Goal: Task Accomplishment & Management: Complete application form

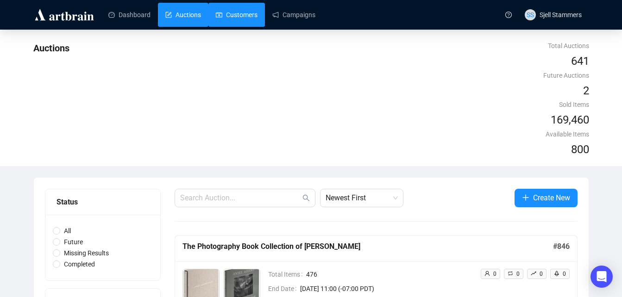
click at [254, 20] on link "Customers" at bounding box center [237, 15] width 42 height 24
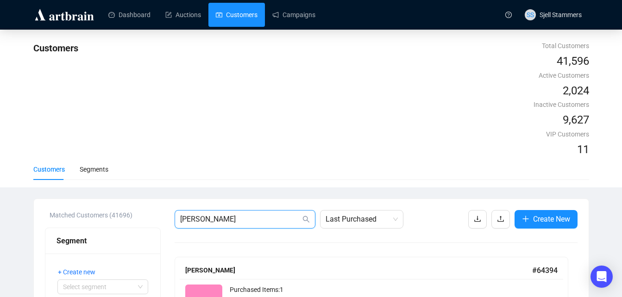
drag, startPoint x: 246, startPoint y: 126, endPoint x: -2, endPoint y: 151, distance: 249.3
click at [0, 151] on html "Dashboard Auctions Customers Campaigns SS Sjell Stammers Customers Total Custom…" at bounding box center [311, 148] width 622 height 297
paste input "JulianEdison"
type input "JulianEdison"
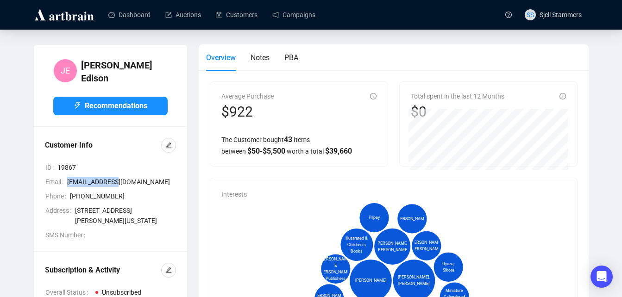
drag, startPoint x: 117, startPoint y: 177, endPoint x: 65, endPoint y: 179, distance: 51.9
click at [65, 179] on div "Email [EMAIL_ADDRESS][DOMAIN_NAME]" at bounding box center [110, 182] width 131 height 10
copy div "[EMAIL_ADDRESS][DOMAIN_NAME]"
click at [168, 142] on icon "edit" at bounding box center [168, 145] width 6 height 6
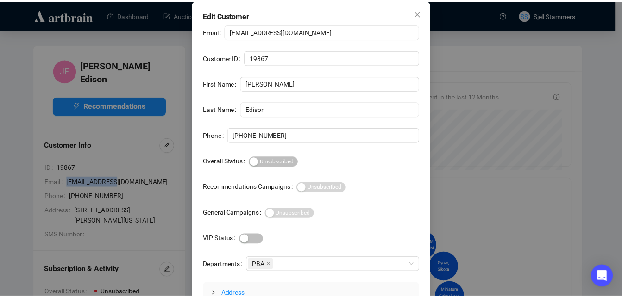
scroll to position [58, 0]
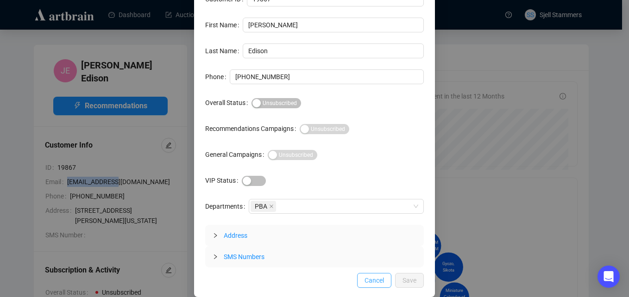
click at [365, 280] on span "Cancel" at bounding box center [373, 280] width 19 height 10
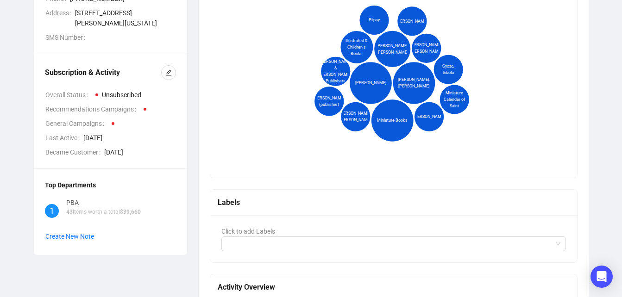
scroll to position [223, 0]
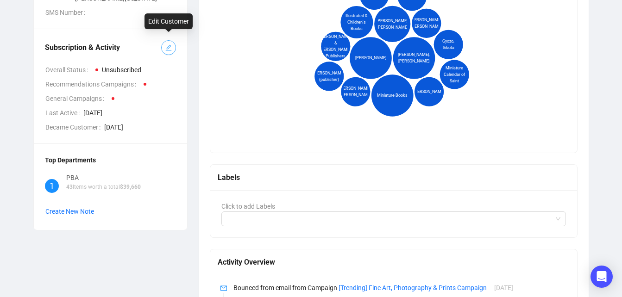
click at [170, 46] on span "button" at bounding box center [168, 48] width 6 height 10
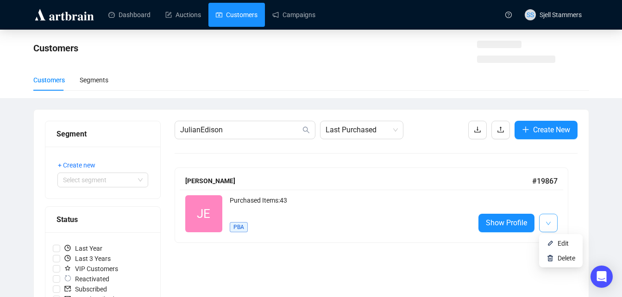
click at [551, 224] on button "button" at bounding box center [548, 223] width 19 height 19
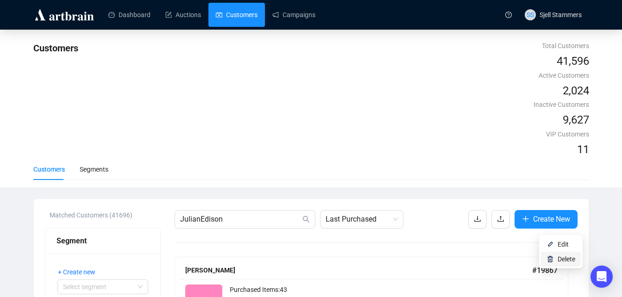
click at [567, 261] on span "Delete" at bounding box center [566, 258] width 18 height 7
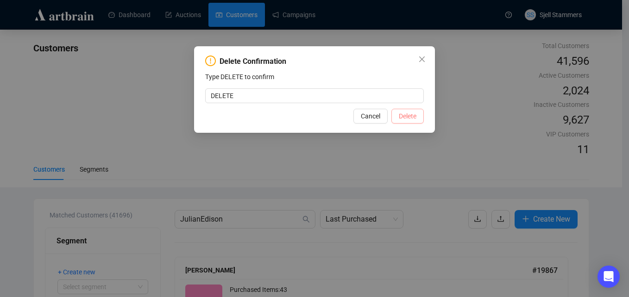
type input "DELETE"
click at [418, 112] on button "Delete" at bounding box center [407, 116] width 32 height 15
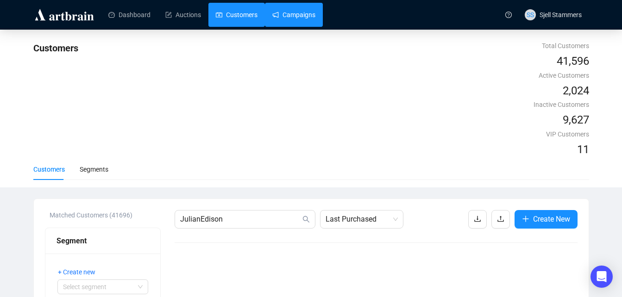
click at [293, 12] on link "Campaigns" at bounding box center [293, 15] width 43 height 24
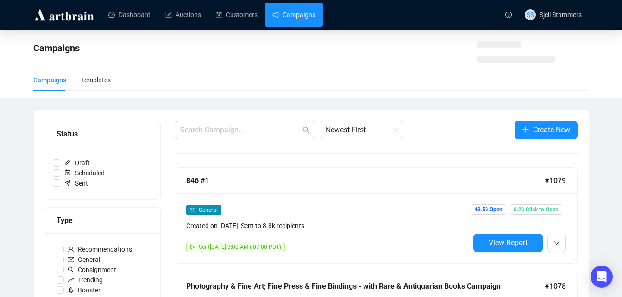
click at [293, 12] on link "Campaigns" at bounding box center [293, 15] width 43 height 24
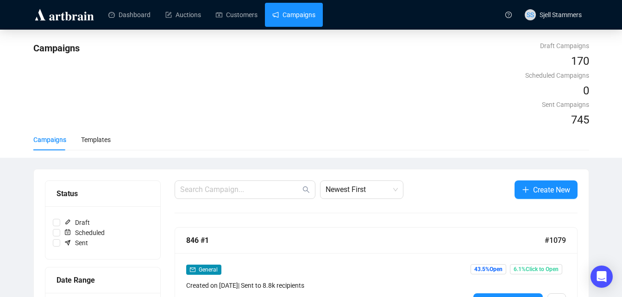
click at [293, 15] on link "Campaigns" at bounding box center [293, 15] width 43 height 24
click at [555, 184] on span "Create New" at bounding box center [551, 190] width 37 height 12
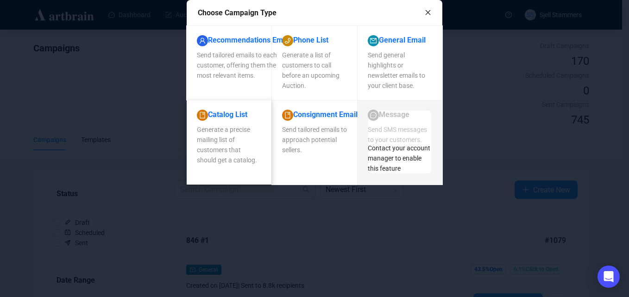
click at [271, 161] on div "Catalog List Generate a precise mailing list of customers that should get a cat…" at bounding box center [228, 142] width 85 height 85
click at [257, 153] on span "Generate a precise mailing list of customers that should get a catalog." at bounding box center [227, 145] width 60 height 38
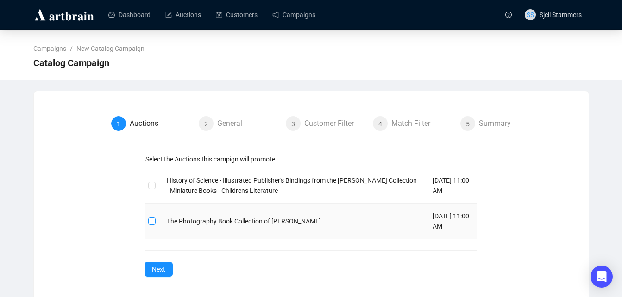
click at [153, 220] on input "checkbox" at bounding box center [151, 221] width 6 height 6
checkbox input "true"
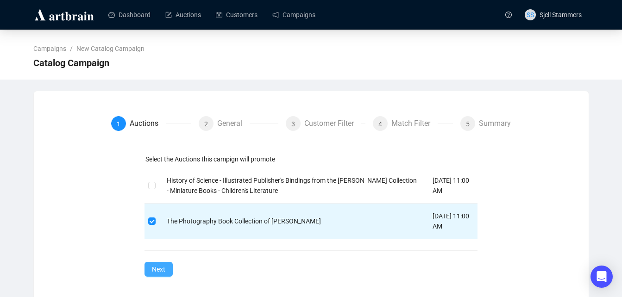
click at [164, 271] on span "Next" at bounding box center [158, 269] width 13 height 10
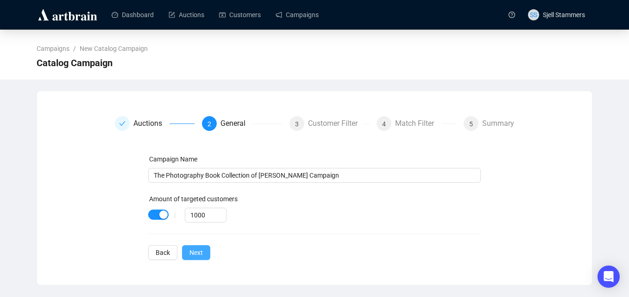
click at [199, 252] on span "Next" at bounding box center [195, 253] width 13 height 10
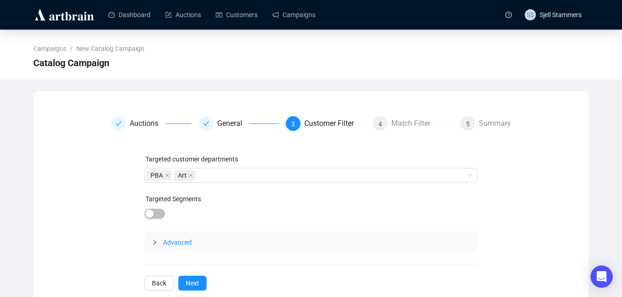
click at [181, 243] on span "Advanced" at bounding box center [177, 242] width 29 height 7
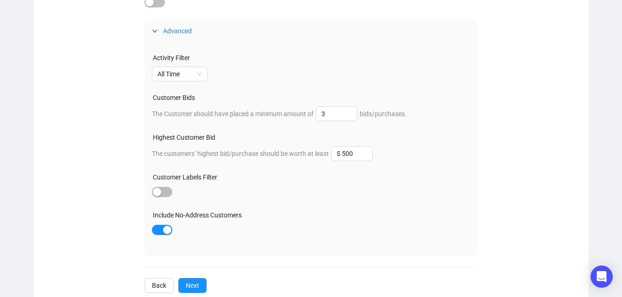
scroll to position [212, 0]
click at [202, 76] on span "All Time" at bounding box center [179, 73] width 44 height 14
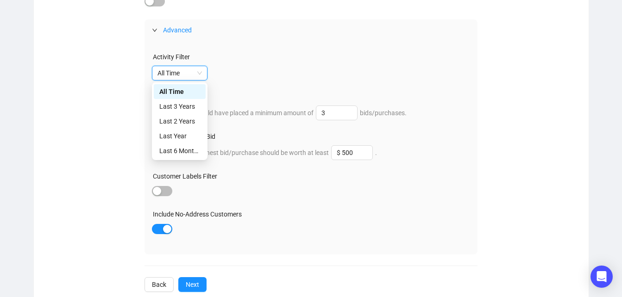
click at [202, 76] on span "All Time" at bounding box center [179, 73] width 44 height 14
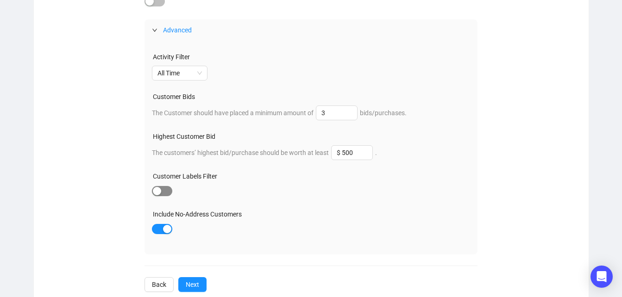
click at [159, 193] on div "button" at bounding box center [157, 191] width 8 height 8
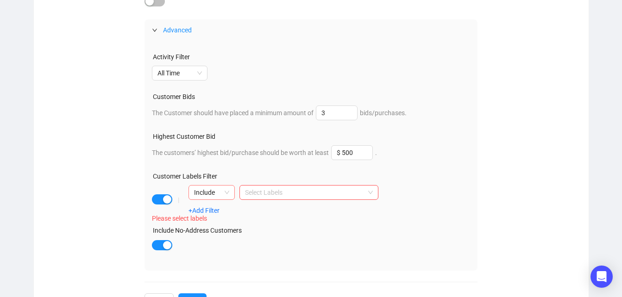
click at [220, 189] on span "Include" at bounding box center [211, 193] width 35 height 14
click at [219, 226] on div "Exclude" at bounding box center [211, 226] width 31 height 10
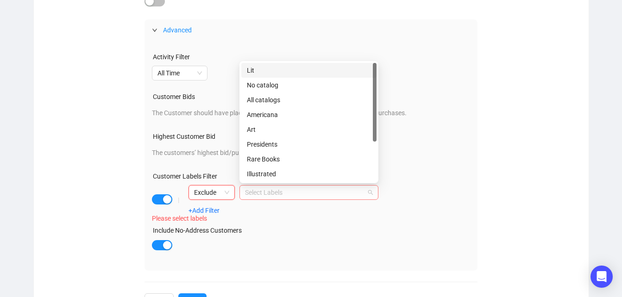
click at [273, 190] on div at bounding box center [303, 192] width 125 height 13
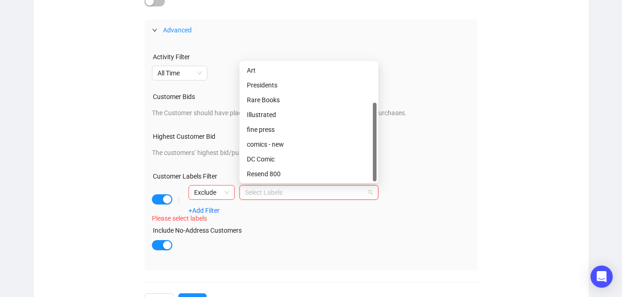
drag, startPoint x: 374, startPoint y: 121, endPoint x: 417, endPoint y: 235, distance: 122.1
click at [417, 235] on div "Include No-Address Customers" at bounding box center [311, 232] width 318 height 14
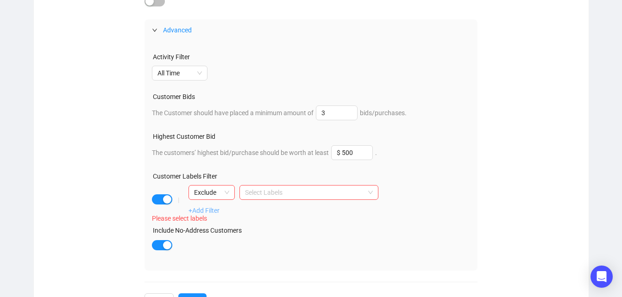
click at [209, 212] on link "+Add Filter" at bounding box center [203, 210] width 31 height 7
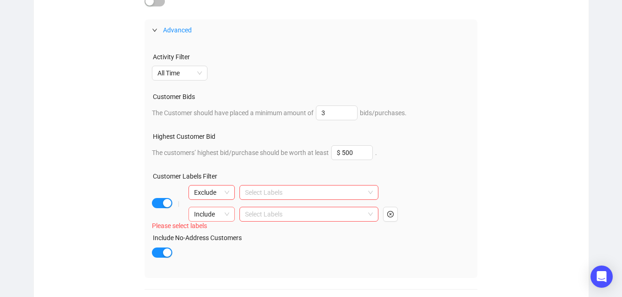
click at [219, 214] on span "Include" at bounding box center [211, 214] width 35 height 14
click at [218, 246] on div "Exclude" at bounding box center [211, 248] width 31 height 10
click at [259, 214] on div at bounding box center [303, 214] width 125 height 13
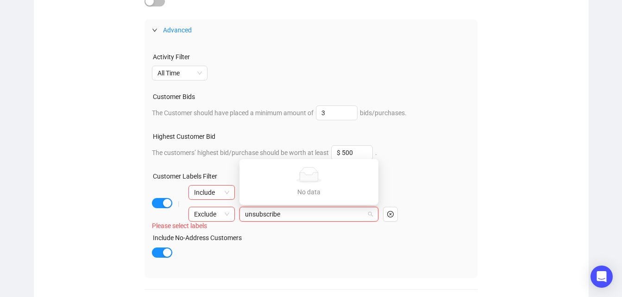
type input "unsubscribed"
click at [383, 218] on button "button" at bounding box center [390, 214] width 15 height 15
